Goal: Transaction & Acquisition: Purchase product/service

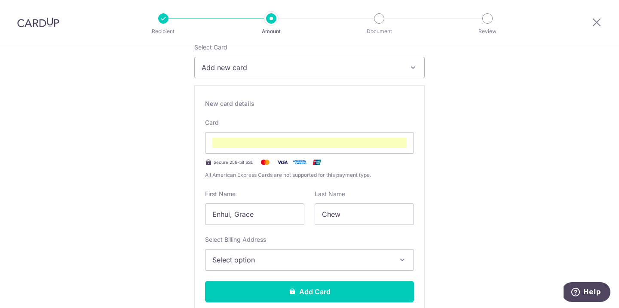
scroll to position [120, 0]
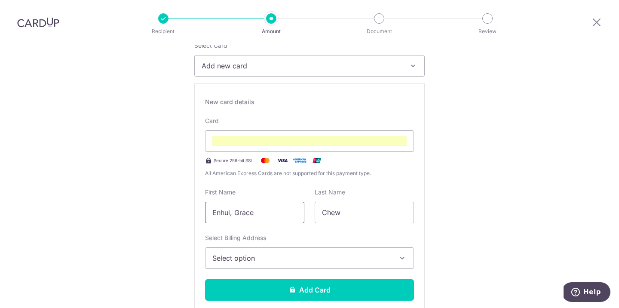
click at [231, 211] on input "Enhui, Grace" at bounding box center [254, 212] width 99 height 21
type input "Enhui Grace"
click at [273, 260] on span "Select option" at bounding box center [301, 258] width 179 height 10
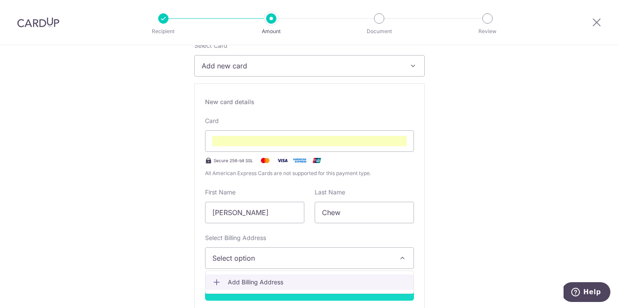
click at [274, 287] on link "Add Billing Address" at bounding box center [309, 281] width 208 height 15
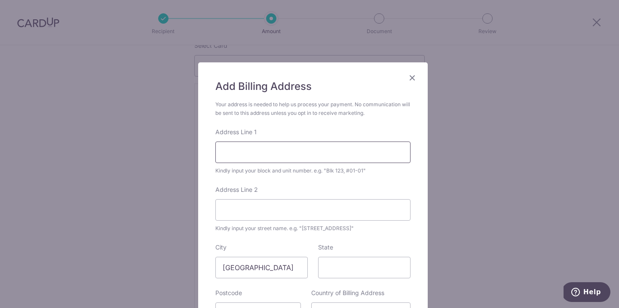
click at [287, 156] on input "Address Line 1" at bounding box center [312, 151] width 195 height 21
type input "9 Joo Seng Road"
click at [289, 207] on input "Address Line 2" at bounding box center [312, 209] width 195 height 21
type input "#11-12"
click at [327, 153] on input "9 Joo Seng Road" at bounding box center [312, 151] width 195 height 21
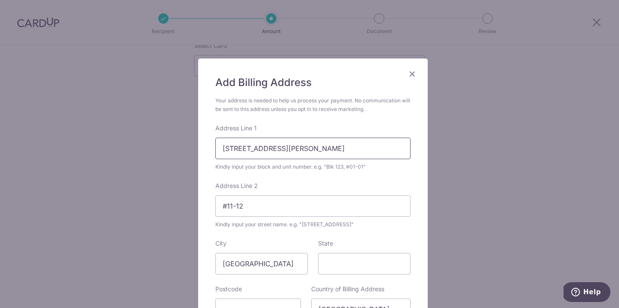
scroll to position [15, 0]
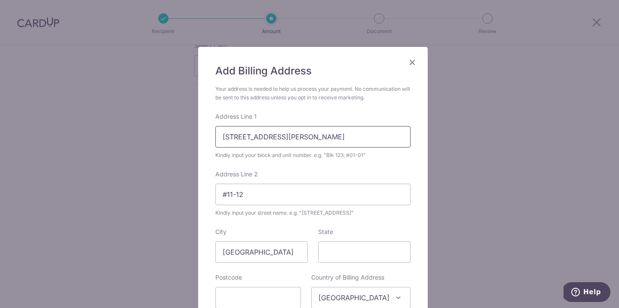
drag, startPoint x: 283, startPoint y: 131, endPoint x: 298, endPoint y: 131, distance: 15.5
click at [298, 131] on input "9 Joo Seng Road" at bounding box center [312, 136] width 195 height 21
click at [235, 195] on input "#11-12" at bounding box center [312, 193] width 195 height 21
drag, startPoint x: 288, startPoint y: 129, endPoint x: 290, endPoint y: 138, distance: 9.4
click at [288, 129] on input "9 Joo Seng Road" at bounding box center [312, 136] width 195 height 21
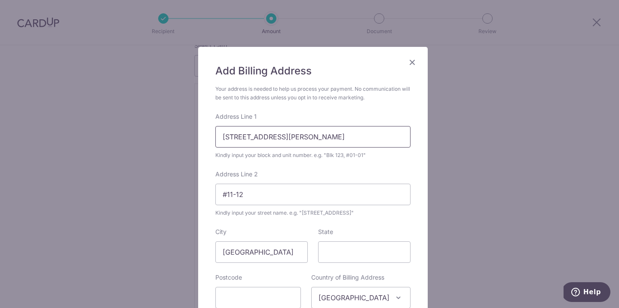
click at [289, 134] on input "9 Joo Seng Road" at bounding box center [312, 136] width 195 height 21
drag, startPoint x: 295, startPoint y: 134, endPoint x: 182, endPoint y: 136, distance: 112.6
click at [182, 136] on div "Add Billing Address Your address is needed to help us process your payment. No …" at bounding box center [309, 154] width 619 height 308
type input "Blk 9, #11-12"
drag, startPoint x: 249, startPoint y: 191, endPoint x: 185, endPoint y: 189, distance: 64.0
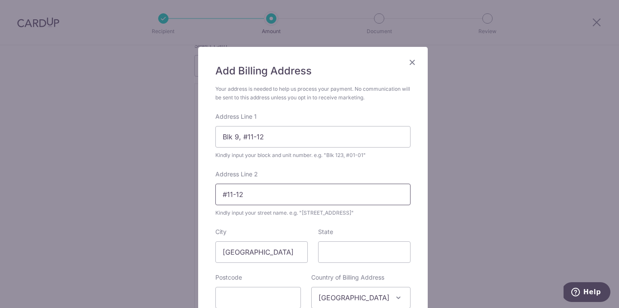
click at [185, 189] on div "Add Billing Address Your address is needed to help us process your payment. No …" at bounding box center [309, 154] width 619 height 308
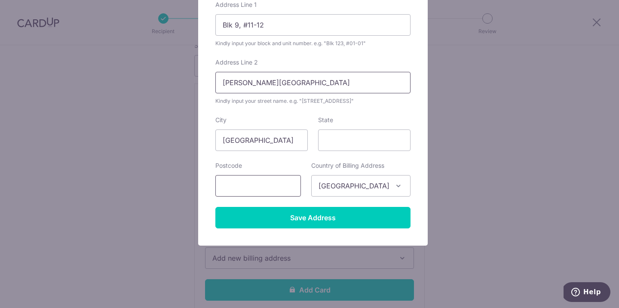
type input "Joo Seng Road"
click at [273, 192] on input "text" at bounding box center [258, 185] width 86 height 21
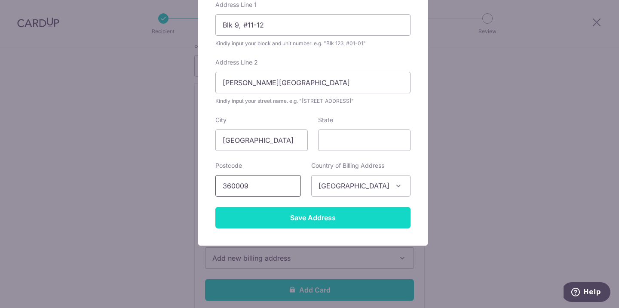
type input "360009"
click at [324, 217] on input "Save Address" at bounding box center [312, 217] width 195 height 21
click at [338, 219] on input "Save Address" at bounding box center [312, 217] width 195 height 21
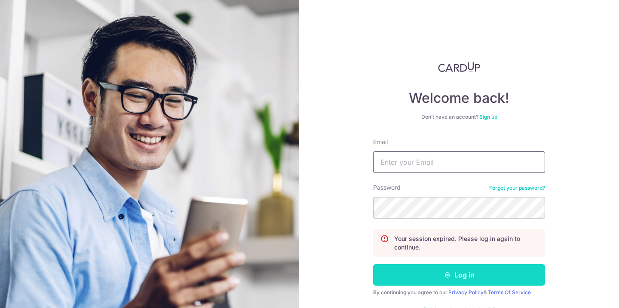
type input "[EMAIL_ADDRESS][DOMAIN_NAME]"
click at [457, 271] on button "Log in" at bounding box center [459, 274] width 172 height 21
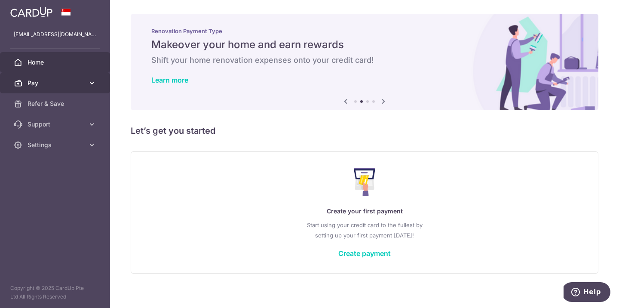
click at [93, 86] on icon at bounding box center [92, 83] width 9 height 9
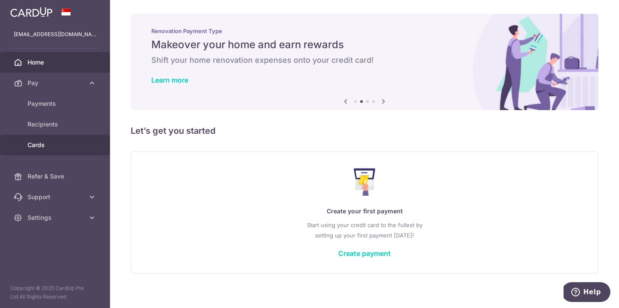
click at [60, 150] on link "Cards" at bounding box center [55, 144] width 110 height 21
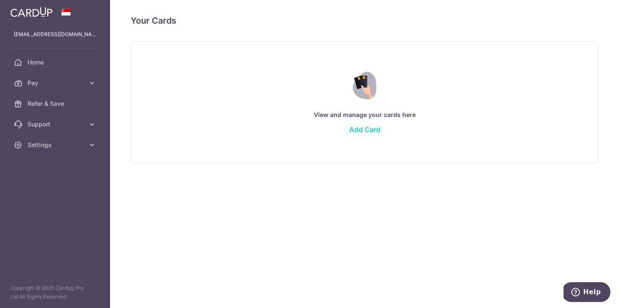
click at [363, 126] on link "Add Card" at bounding box center [364, 129] width 31 height 9
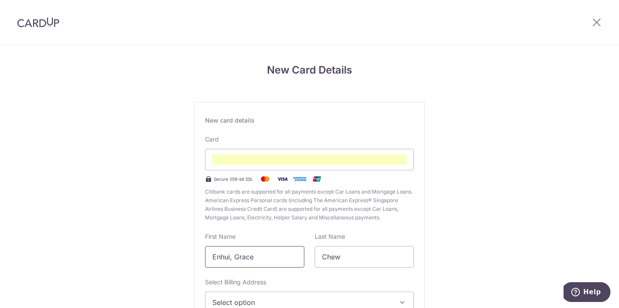
click at [232, 257] on input "Enhui, Grace" at bounding box center [254, 256] width 99 height 21
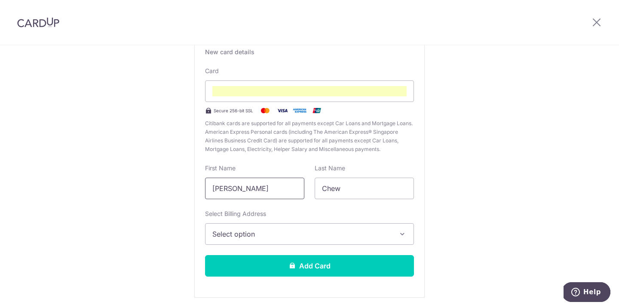
scroll to position [98, 0]
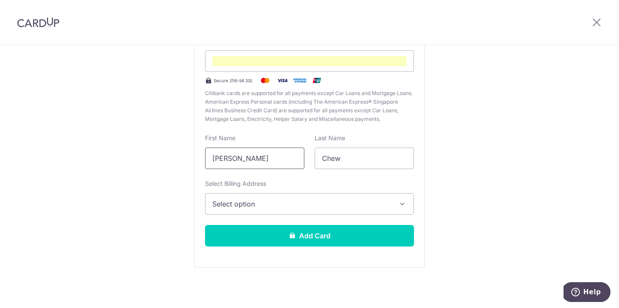
type input "Enhui Grace"
click at [257, 209] on button "Select option" at bounding box center [309, 203] width 209 height 21
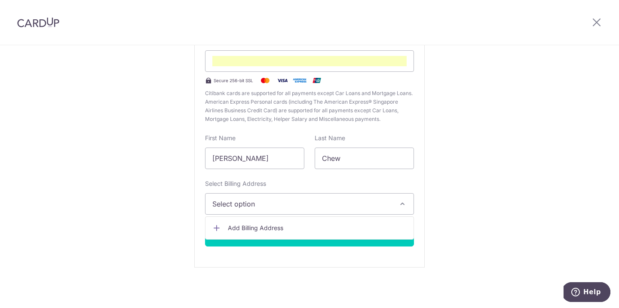
click at [258, 223] on link "Add Billing Address" at bounding box center [309, 227] width 208 height 15
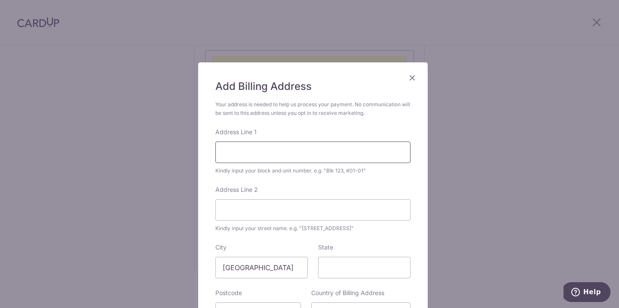
click at [252, 152] on input "Address Line 1" at bounding box center [312, 151] width 195 height 21
type input "N"
type input "Blk 9, #11-12"
type input "9"
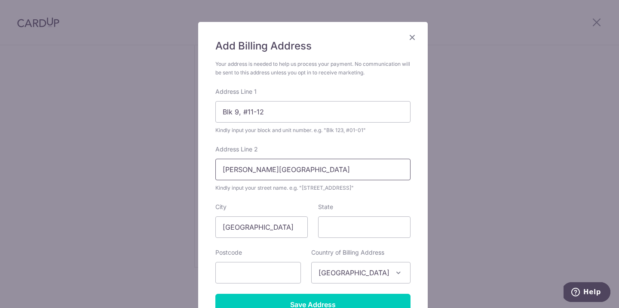
scroll to position [76, 0]
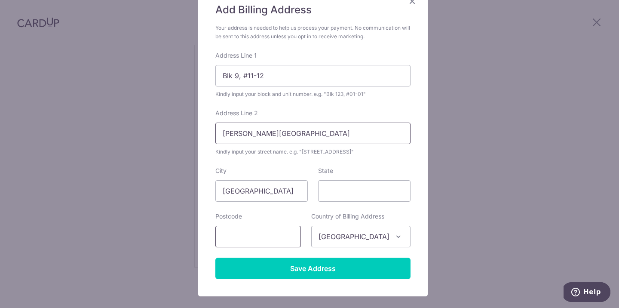
type input "Joo Seng Road"
click at [263, 232] on input "text" at bounding box center [258, 236] width 86 height 21
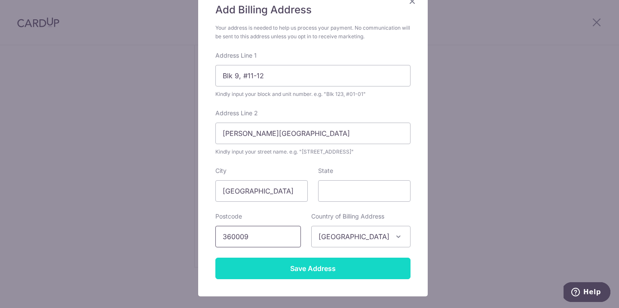
type input "360009"
click at [286, 273] on input "Save Address" at bounding box center [312, 267] width 195 height 21
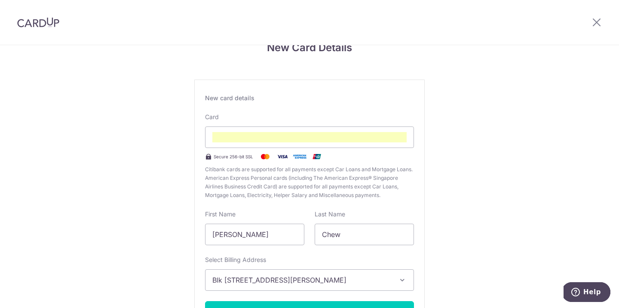
scroll to position [82, 0]
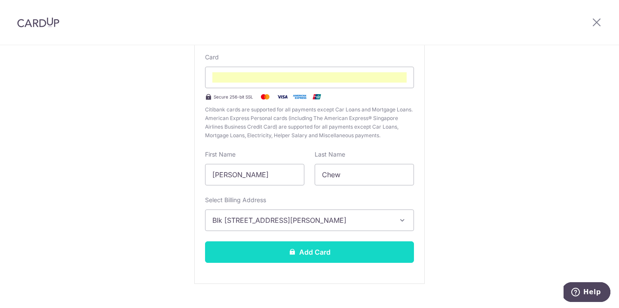
click at [362, 250] on button "Add Card" at bounding box center [309, 251] width 209 height 21
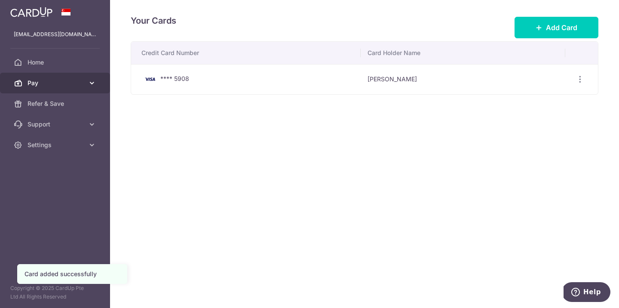
click at [80, 85] on span "Pay" at bounding box center [55, 83] width 57 height 9
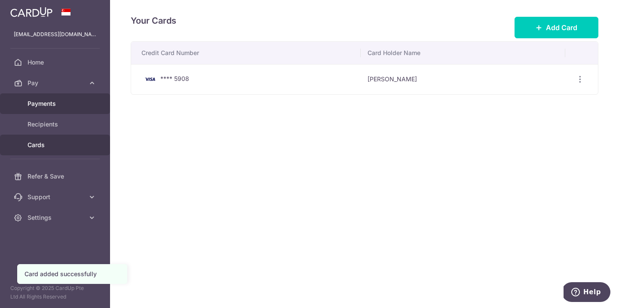
click at [55, 98] on link "Payments" at bounding box center [55, 103] width 110 height 21
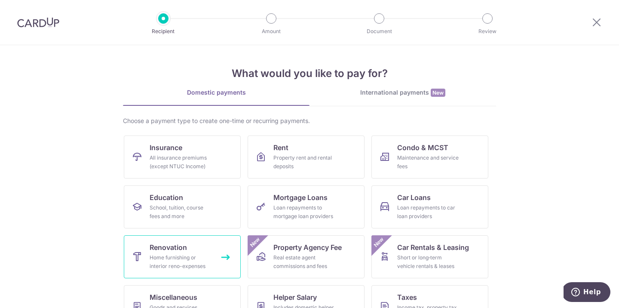
click at [169, 257] on div "Home furnishing or interior reno-expenses" at bounding box center [181, 261] width 62 height 17
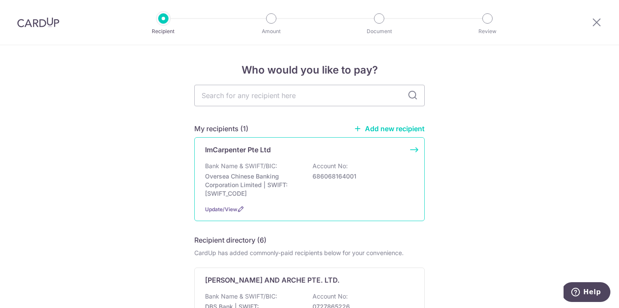
click at [287, 178] on p "Oversea Chinese Banking Corporation Limited | SWIFT: OCBCSGSGXXX" at bounding box center [253, 185] width 96 height 26
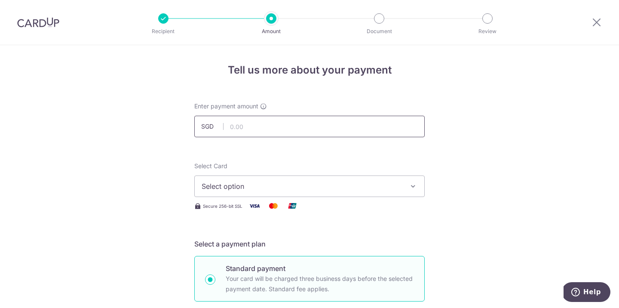
click at [283, 121] on input "text" at bounding box center [309, 126] width 230 height 21
type input "7,600.00"
click at [252, 186] on span "Select option" at bounding box center [302, 186] width 200 height 10
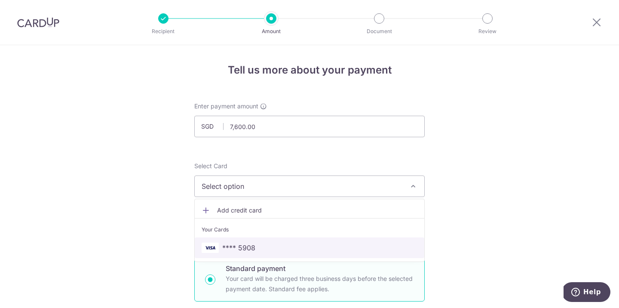
click at [252, 239] on link "**** 5908" at bounding box center [309, 247] width 229 height 21
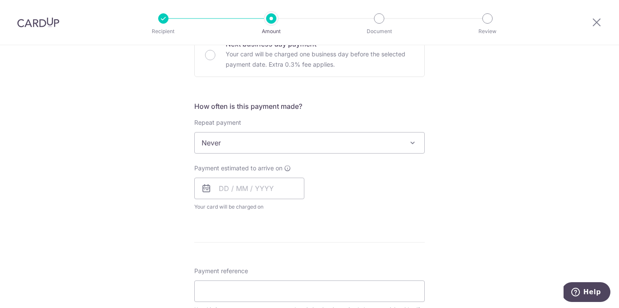
scroll to position [279, 0]
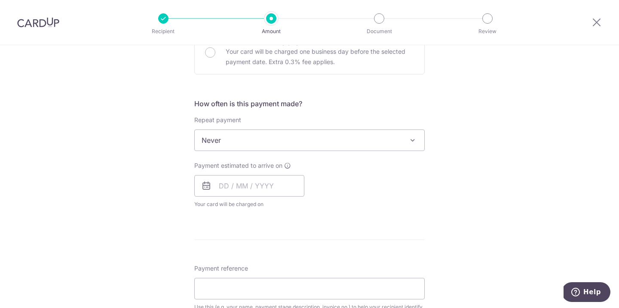
click at [256, 139] on span "Never" at bounding box center [309, 140] width 229 height 21
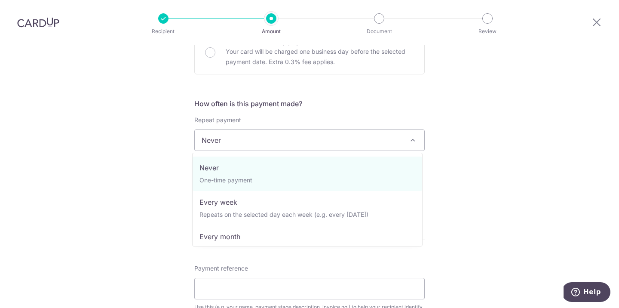
click at [147, 140] on div "Tell us more about your payment Enter payment amount SGD 7,600.00 7600.00 Selec…" at bounding box center [309, 183] width 619 height 835
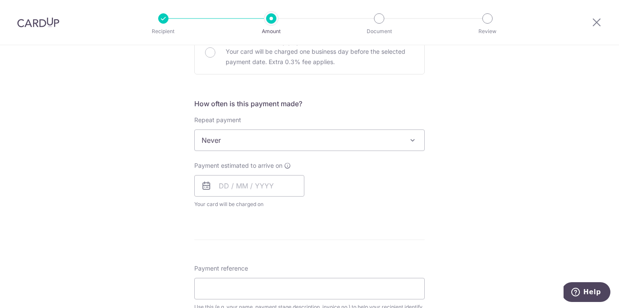
click at [221, 130] on span "Never" at bounding box center [309, 140] width 229 height 21
click at [145, 152] on div "Tell us more about your payment Enter payment amount SGD 7,600.00 7600.00 Selec…" at bounding box center [309, 183] width 619 height 835
click at [222, 187] on input "text" at bounding box center [249, 185] width 110 height 21
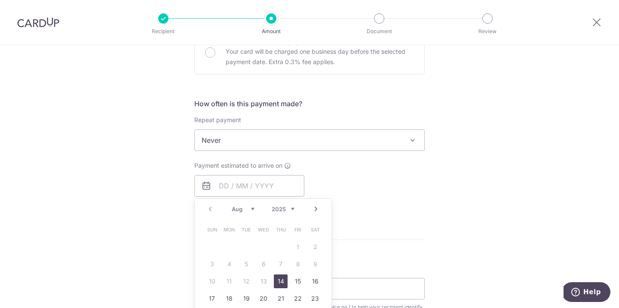
click at [279, 283] on link "14" at bounding box center [281, 281] width 14 height 14
type input "14/08/2025"
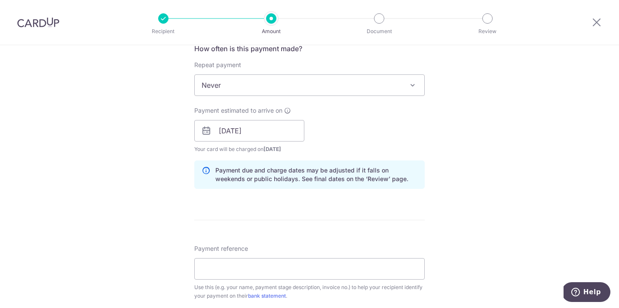
scroll to position [448, 0]
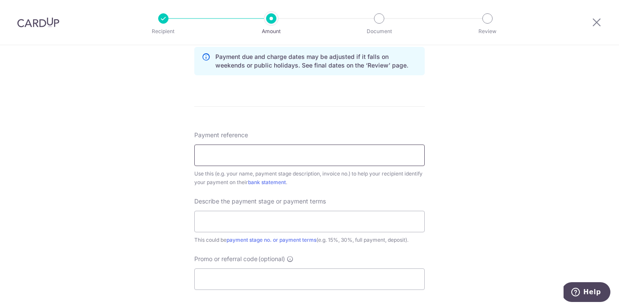
click at [256, 157] on input "Payment reference" at bounding box center [309, 154] width 230 height 21
drag, startPoint x: 253, startPoint y: 156, endPoint x: 201, endPoint y: 152, distance: 53.0
click at [201, 152] on input "sayyingrace" at bounding box center [309, 154] width 230 height 21
type input "1st payment - sayyingrace"
click at [251, 223] on input "text" at bounding box center [309, 221] width 230 height 21
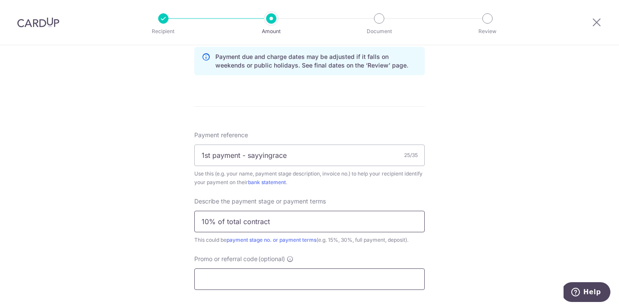
type input "10% of total contract"
click at [251, 275] on input "Promo or referral code (optional)" at bounding box center [309, 278] width 230 height 21
paste input "OFF225"
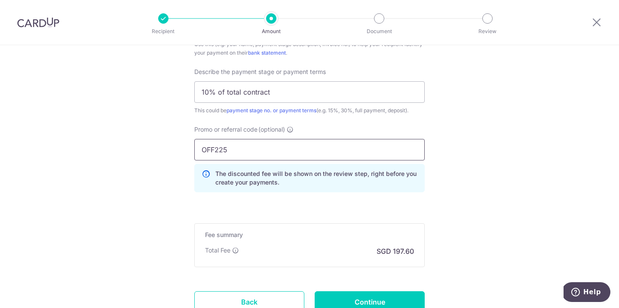
scroll to position [591, 0]
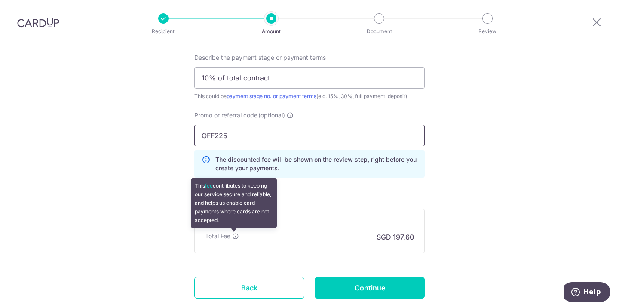
type input "OFF225"
click at [234, 237] on icon at bounding box center [235, 235] width 7 height 7
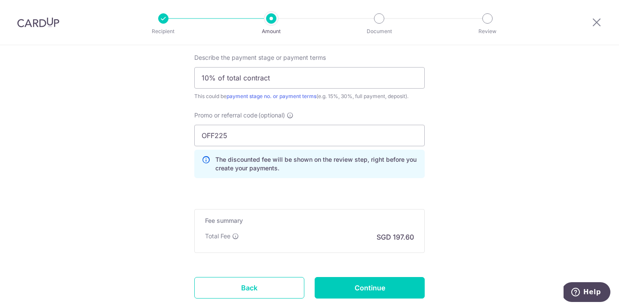
click at [250, 235] on div "Total Fee SGD 197.60" at bounding box center [309, 237] width 209 height 10
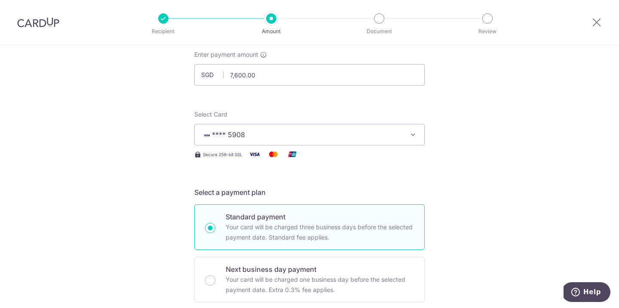
scroll to position [4, 0]
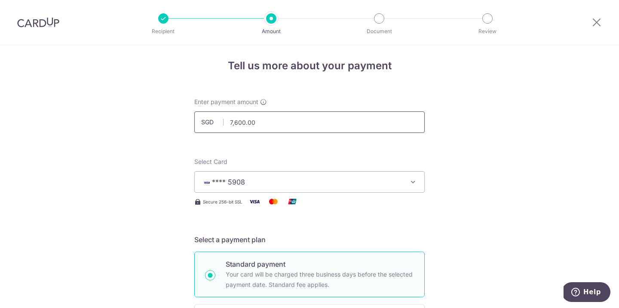
drag, startPoint x: 263, startPoint y: 120, endPoint x: 222, endPoint y: 121, distance: 41.3
click at [222, 121] on input "7,600.00" at bounding box center [309, 121] width 230 height 21
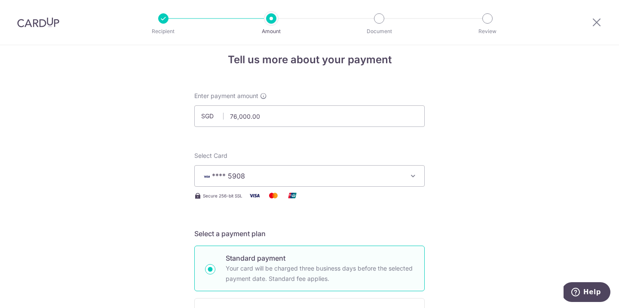
scroll to position [0, 0]
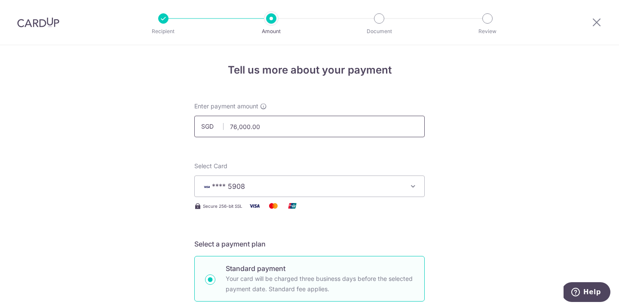
drag, startPoint x: 292, startPoint y: 128, endPoint x: 220, endPoint y: 124, distance: 71.9
click at [222, 125] on input "76,000.00" at bounding box center [309, 126] width 230 height 21
click at [290, 166] on div "Select Card **** 5908 Add credit card Your Cards **** 5908" at bounding box center [309, 179] width 230 height 35
type input "7,600.00"
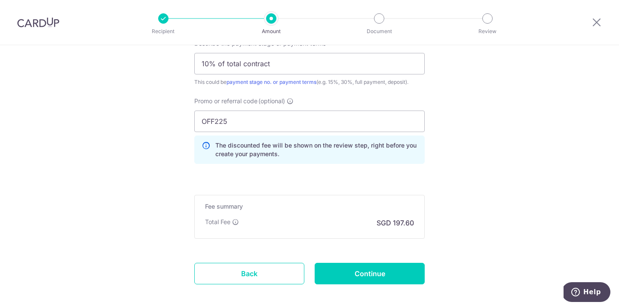
scroll to position [607, 0]
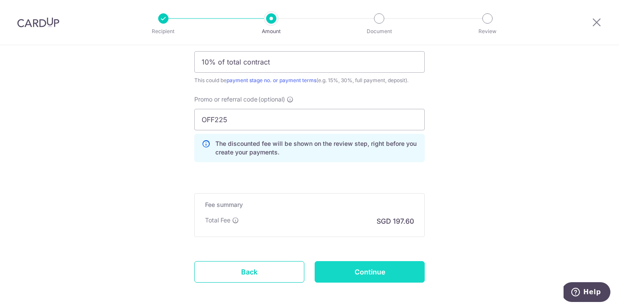
click at [327, 271] on input "Continue" at bounding box center [370, 271] width 110 height 21
type input "Create Schedule"
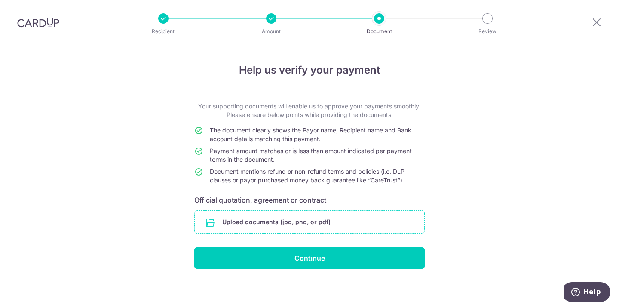
click at [292, 222] on input "file" at bounding box center [309, 222] width 229 height 22
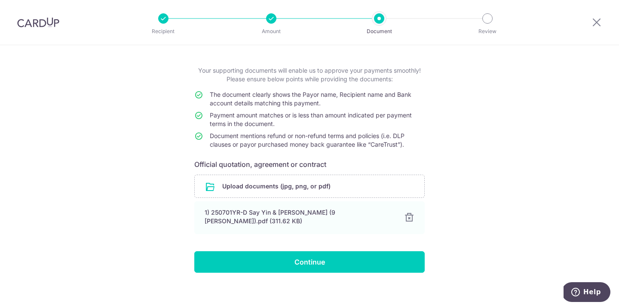
scroll to position [37, 0]
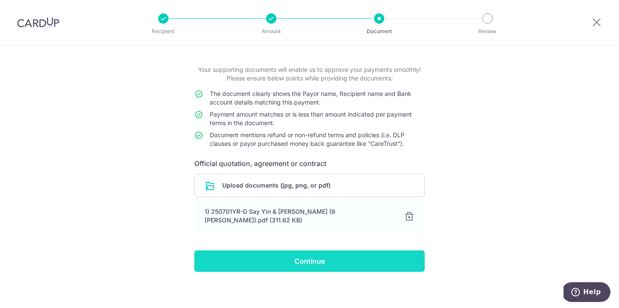
click at [316, 257] on input "Continue" at bounding box center [309, 260] width 230 height 21
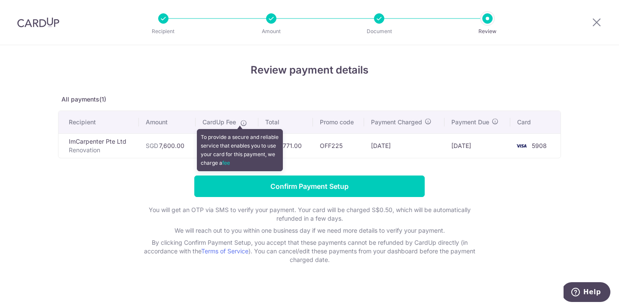
click at [240, 124] on icon at bounding box center [243, 122] width 7 height 7
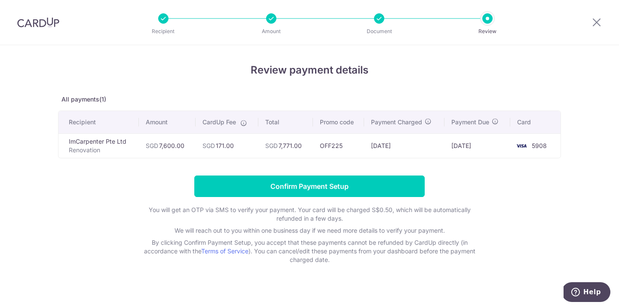
click at [241, 124] on icon at bounding box center [243, 122] width 7 height 7
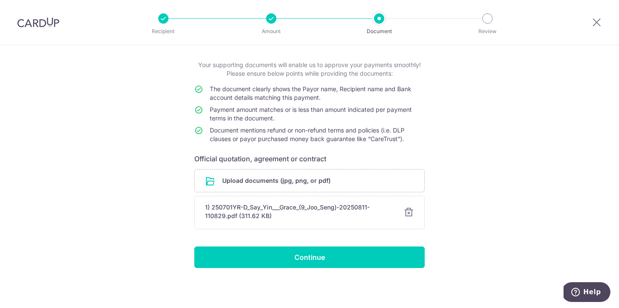
scroll to position [42, 0]
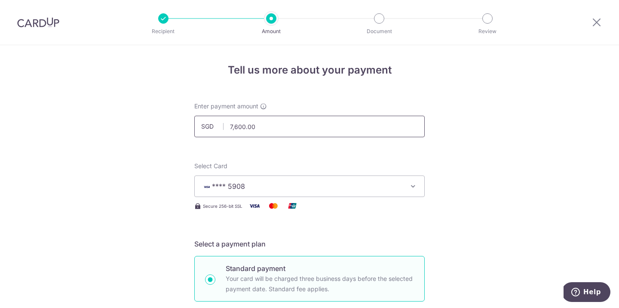
click at [260, 121] on input "7,600.00" at bounding box center [309, 126] width 230 height 21
drag, startPoint x: 283, startPoint y: 126, endPoint x: 206, endPoint y: 123, distance: 77.0
click at [206, 123] on div "SGD 7,600.00 7600.00" at bounding box center [309, 126] width 230 height 21
type input "6"
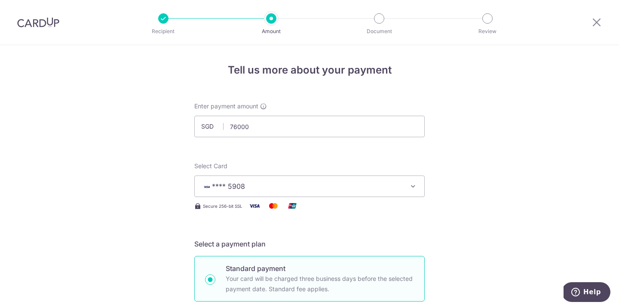
type input "76,000.00"
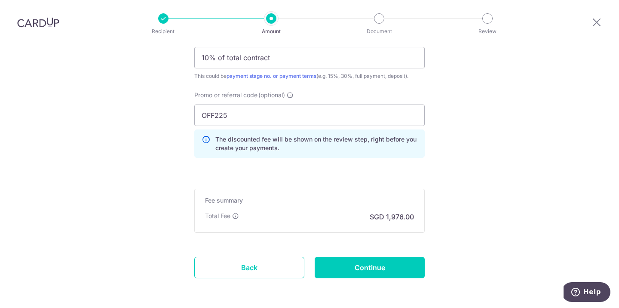
scroll to position [611, 0]
click at [371, 263] on input "Continue" at bounding box center [370, 267] width 110 height 21
type input "Update Schedule"
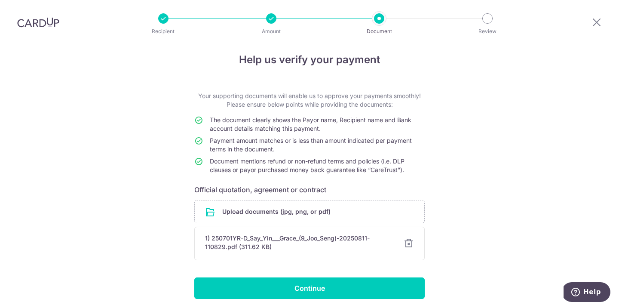
scroll to position [15, 0]
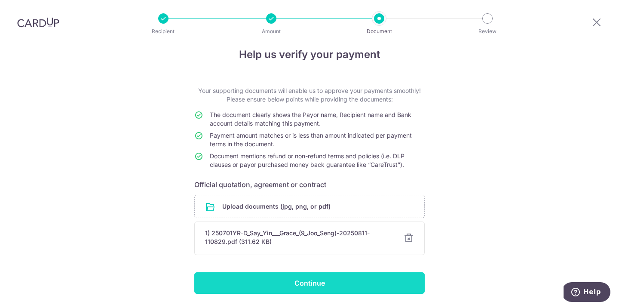
click at [340, 275] on input "Continue" at bounding box center [309, 282] width 230 height 21
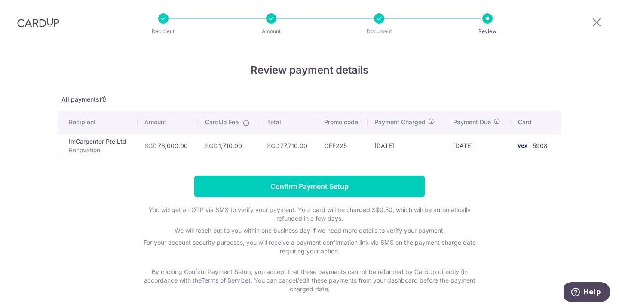
drag, startPoint x: 263, startPoint y: 146, endPoint x: 305, endPoint y: 141, distance: 41.9
click at [305, 141] on td "SGD 77,710.00" at bounding box center [288, 145] width 57 height 24
copy td "SGD 77,710.00"
drag, startPoint x: 240, startPoint y: 144, endPoint x: 201, endPoint y: 144, distance: 39.1
click at [201, 144] on td "SGD 1,710.00" at bounding box center [229, 145] width 62 height 24
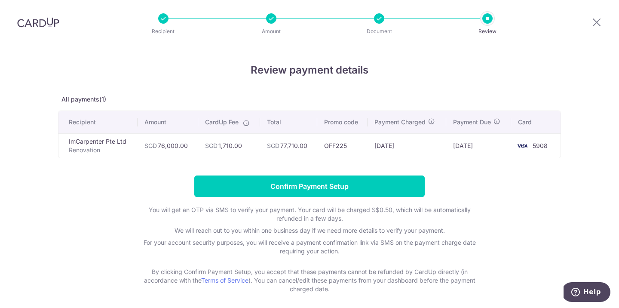
copy td "SGD 1,710.00"
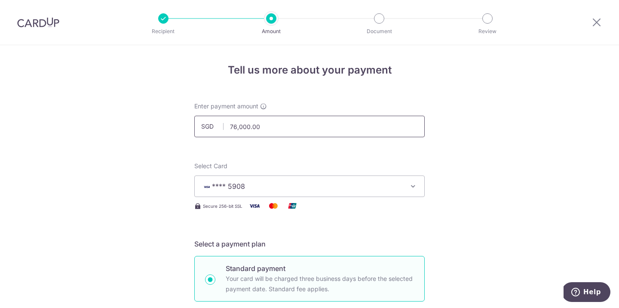
drag, startPoint x: 270, startPoint y: 126, endPoint x: 202, endPoint y: 122, distance: 68.4
click at [202, 122] on div "SGD 76,000.00 76000.00" at bounding box center [309, 126] width 230 height 21
type input "7,600.00"
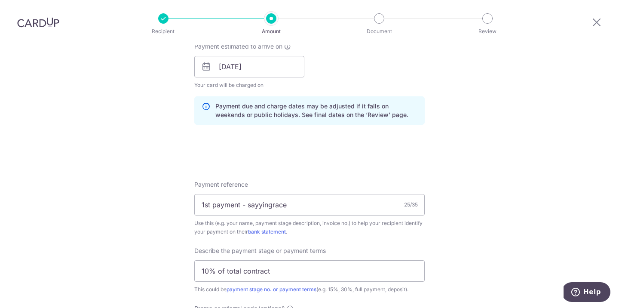
scroll to position [321, 0]
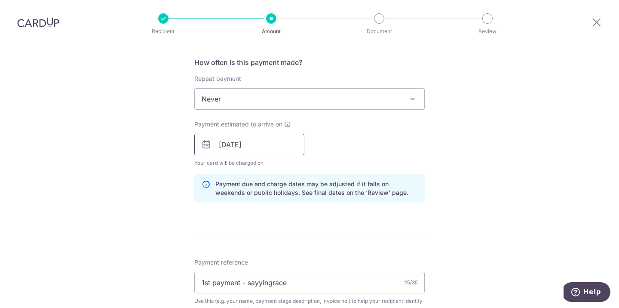
click at [287, 153] on input "[DATE]" at bounding box center [249, 144] width 110 height 21
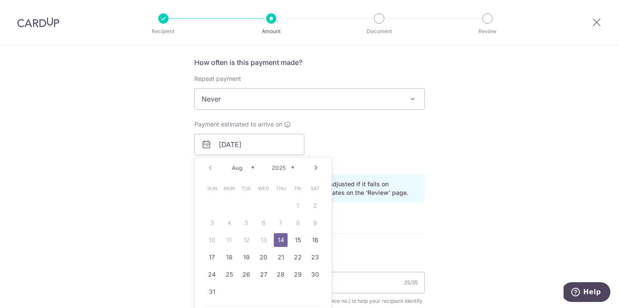
click at [357, 142] on div "Payment estimated to arrive on 14/08/2025 Prev Next Aug Sep Oct Nov Dec 2025 20…" at bounding box center [309, 143] width 241 height 47
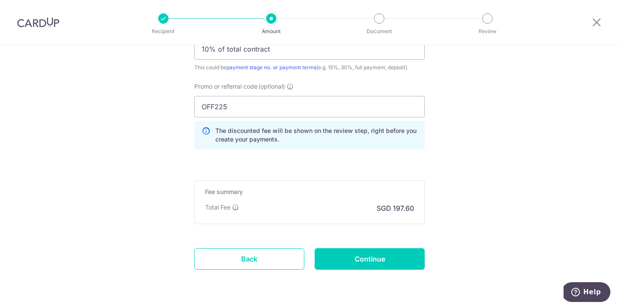
scroll to position [629, 0]
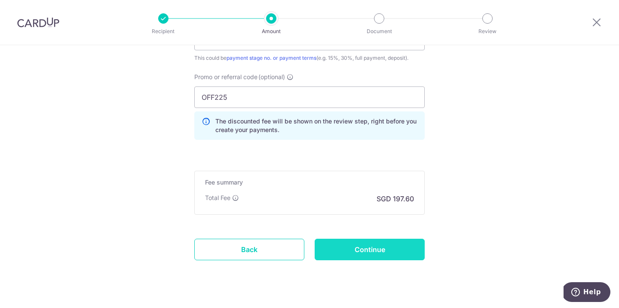
click at [360, 254] on input "Continue" at bounding box center [370, 248] width 110 height 21
type input "Update Schedule"
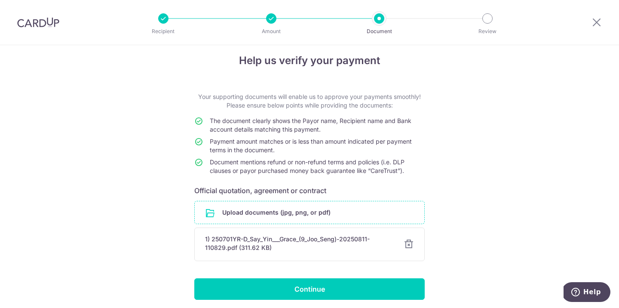
scroll to position [42, 0]
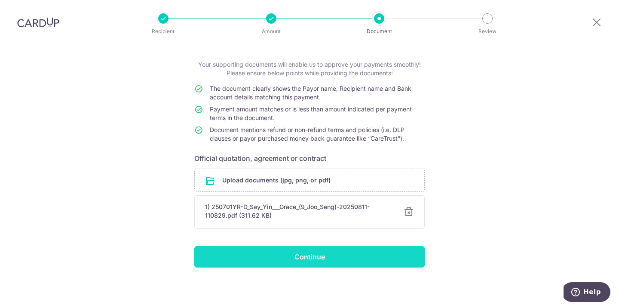
click at [331, 260] on input "Continue" at bounding box center [309, 256] width 230 height 21
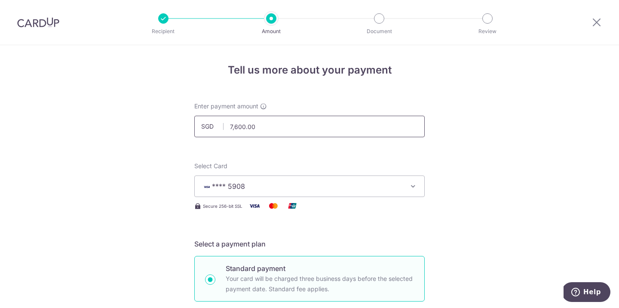
click at [237, 127] on input "7,600.00" at bounding box center [309, 126] width 230 height 21
click at [229, 126] on input "7,600.00" at bounding box center [309, 126] width 230 height 21
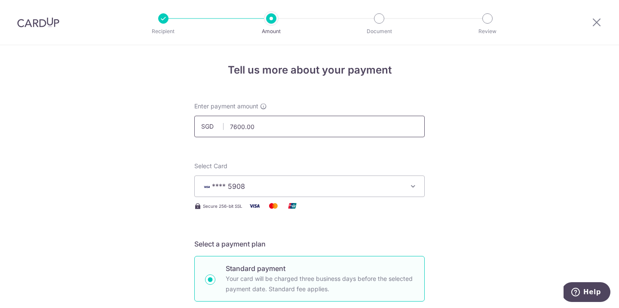
click at [236, 126] on input "7600.00" at bounding box center [309, 126] width 230 height 21
type input "76,000.00"
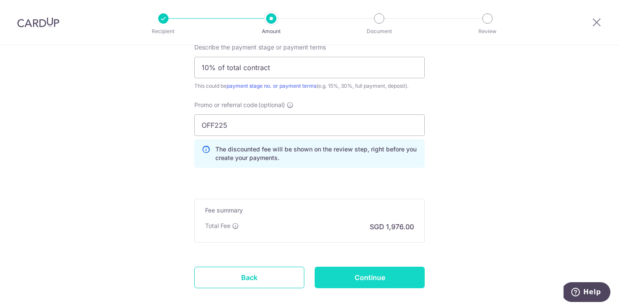
scroll to position [602, 0]
click at [392, 274] on input "Continue" at bounding box center [370, 276] width 110 height 21
type input "Update Schedule"
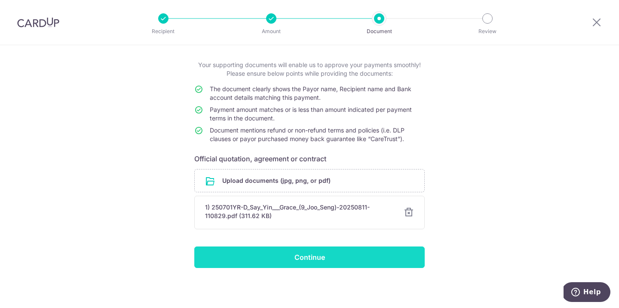
scroll to position [42, 0]
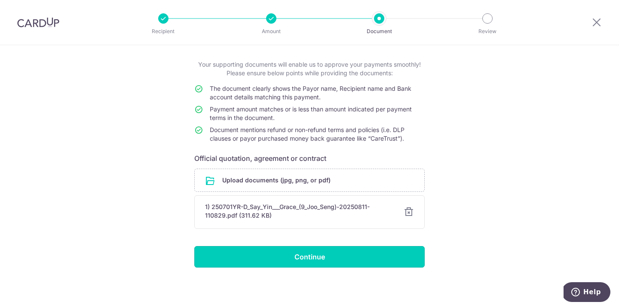
click at [369, 258] on input "Continue" at bounding box center [309, 256] width 230 height 21
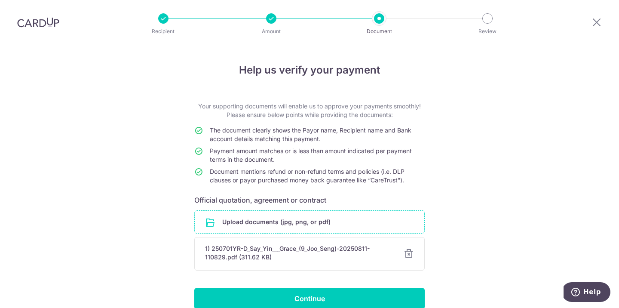
scroll to position [12, 0]
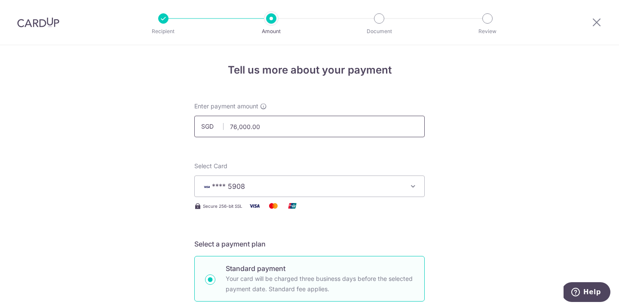
click at [241, 127] on input "76,000.00" at bounding box center [309, 126] width 230 height 21
click at [242, 130] on input "76,000.00" at bounding box center [309, 126] width 230 height 21
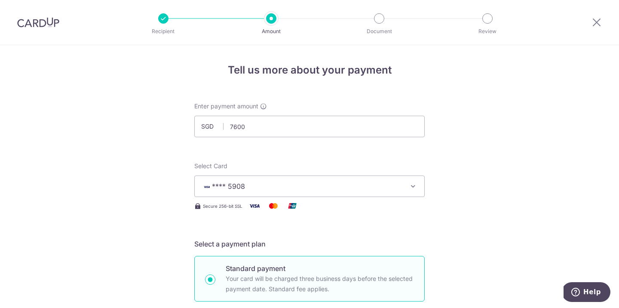
type input "7,600.00"
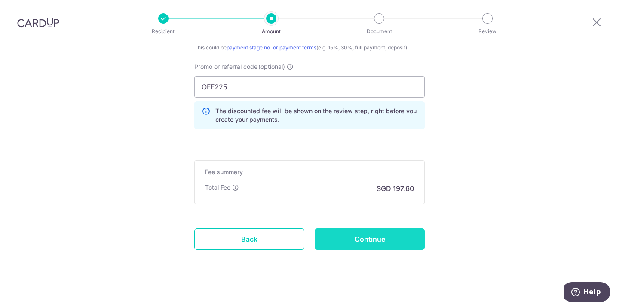
scroll to position [640, 0]
click at [362, 235] on input "Continue" at bounding box center [370, 238] width 110 height 21
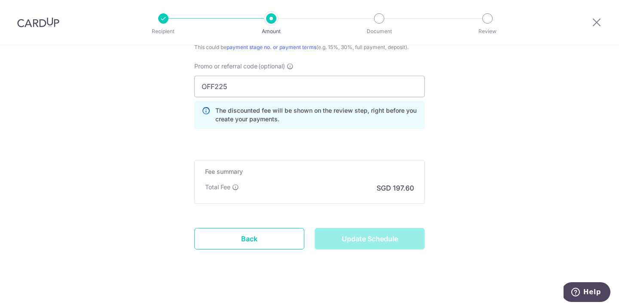
type input "Update Schedule"
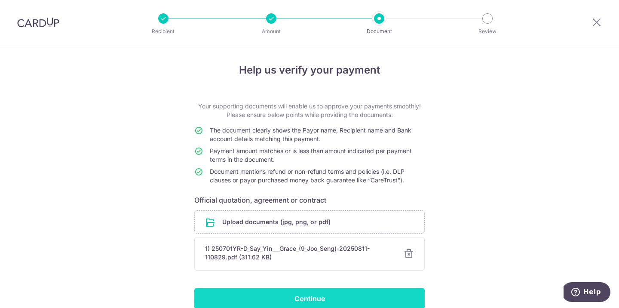
click at [299, 292] on input "Continue" at bounding box center [309, 297] width 230 height 21
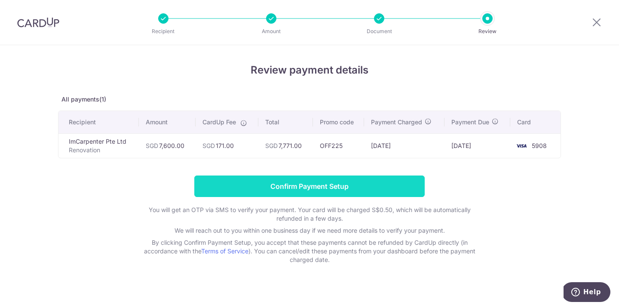
click at [279, 177] on input "Confirm Payment Setup" at bounding box center [309, 185] width 230 height 21
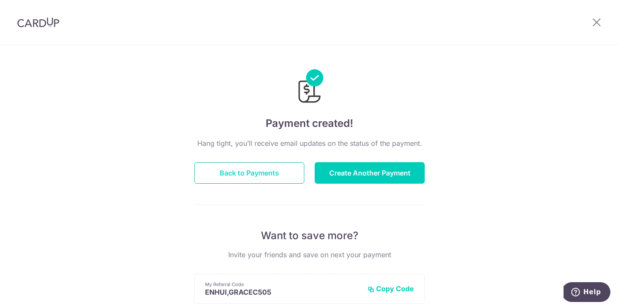
click at [255, 183] on button "Back to Payments" at bounding box center [249, 172] width 110 height 21
